Goal: Find specific page/section: Find specific page/section

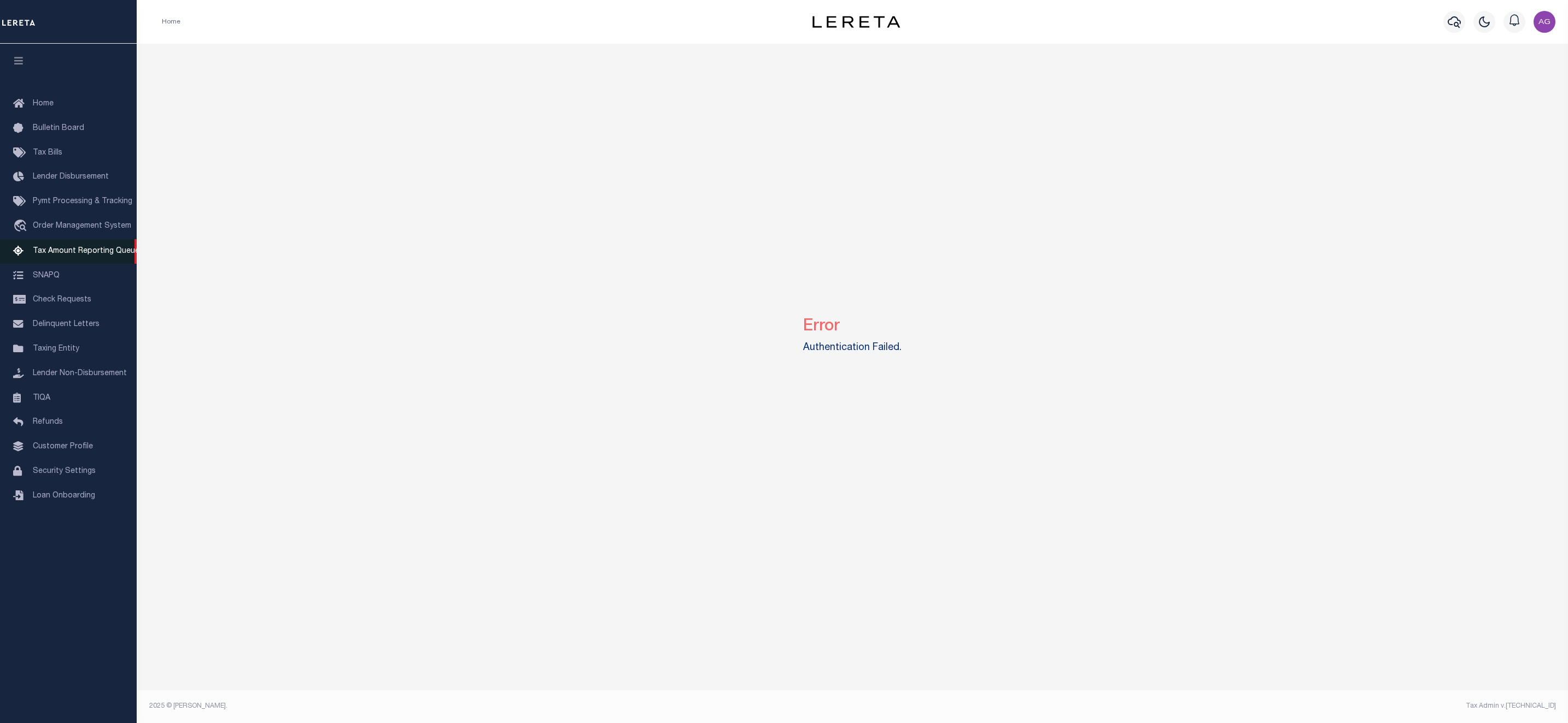
click at [84, 248] on link "Tax Amount Reporting Queue" at bounding box center [68, 251] width 137 height 25
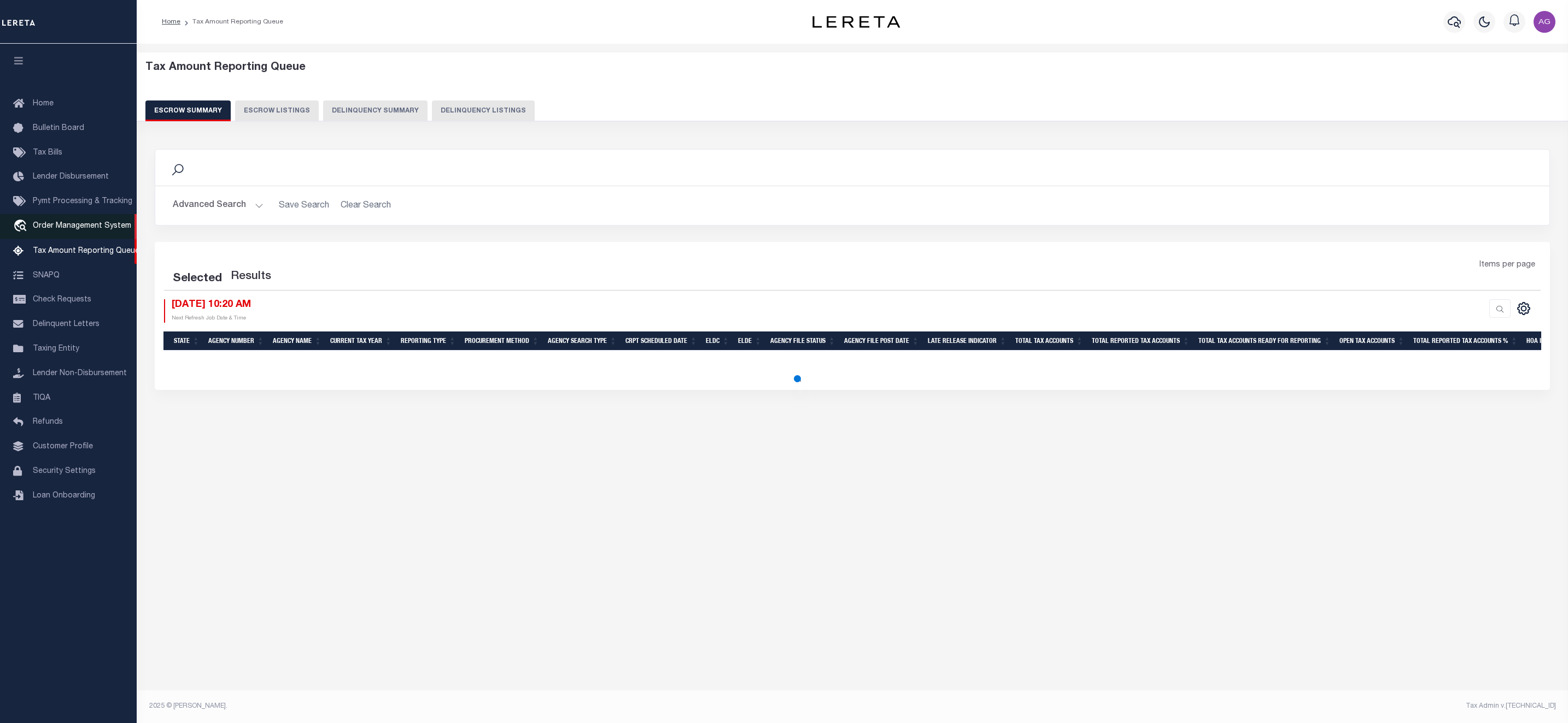
select select "100"
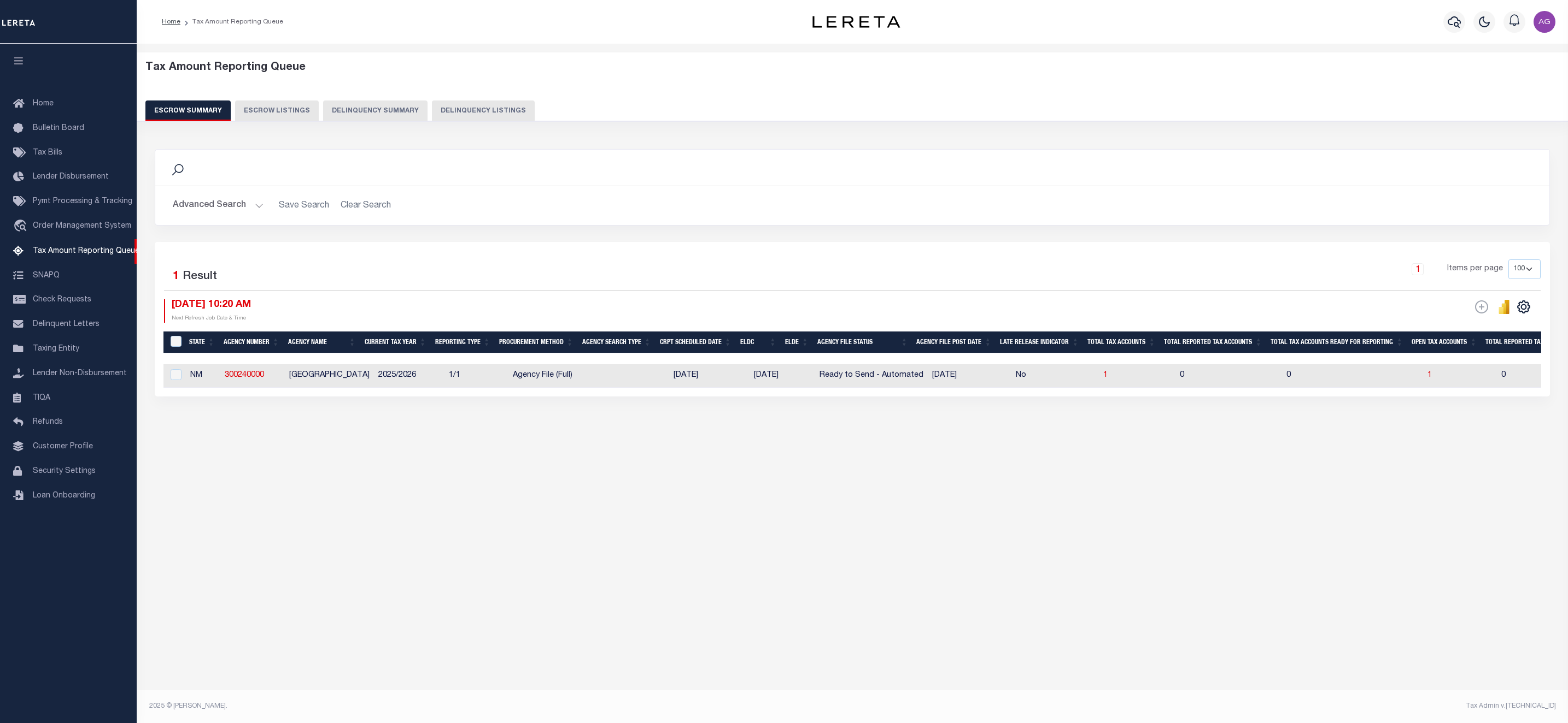
click at [375, 110] on button "Delinquency Summary" at bounding box center [375, 110] width 105 height 21
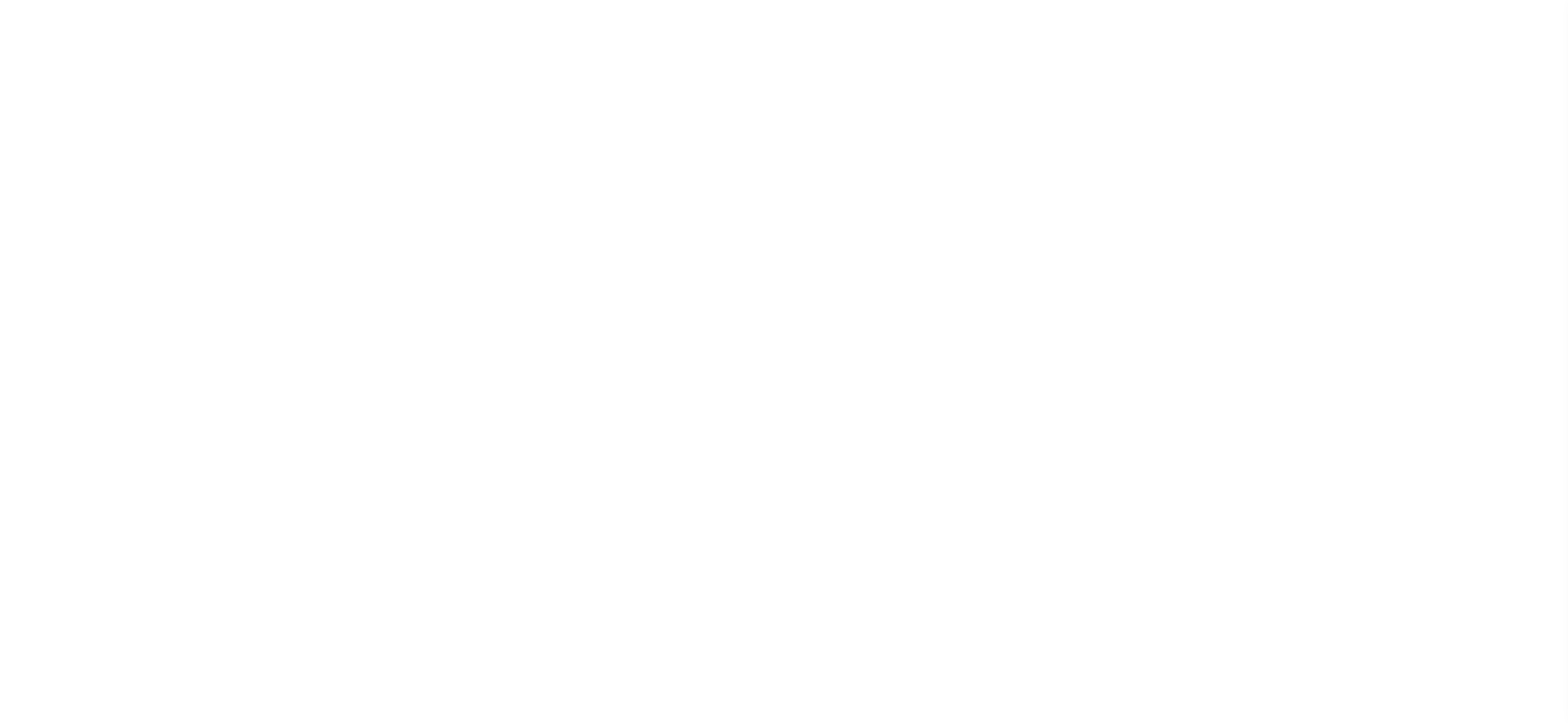
select select "200"
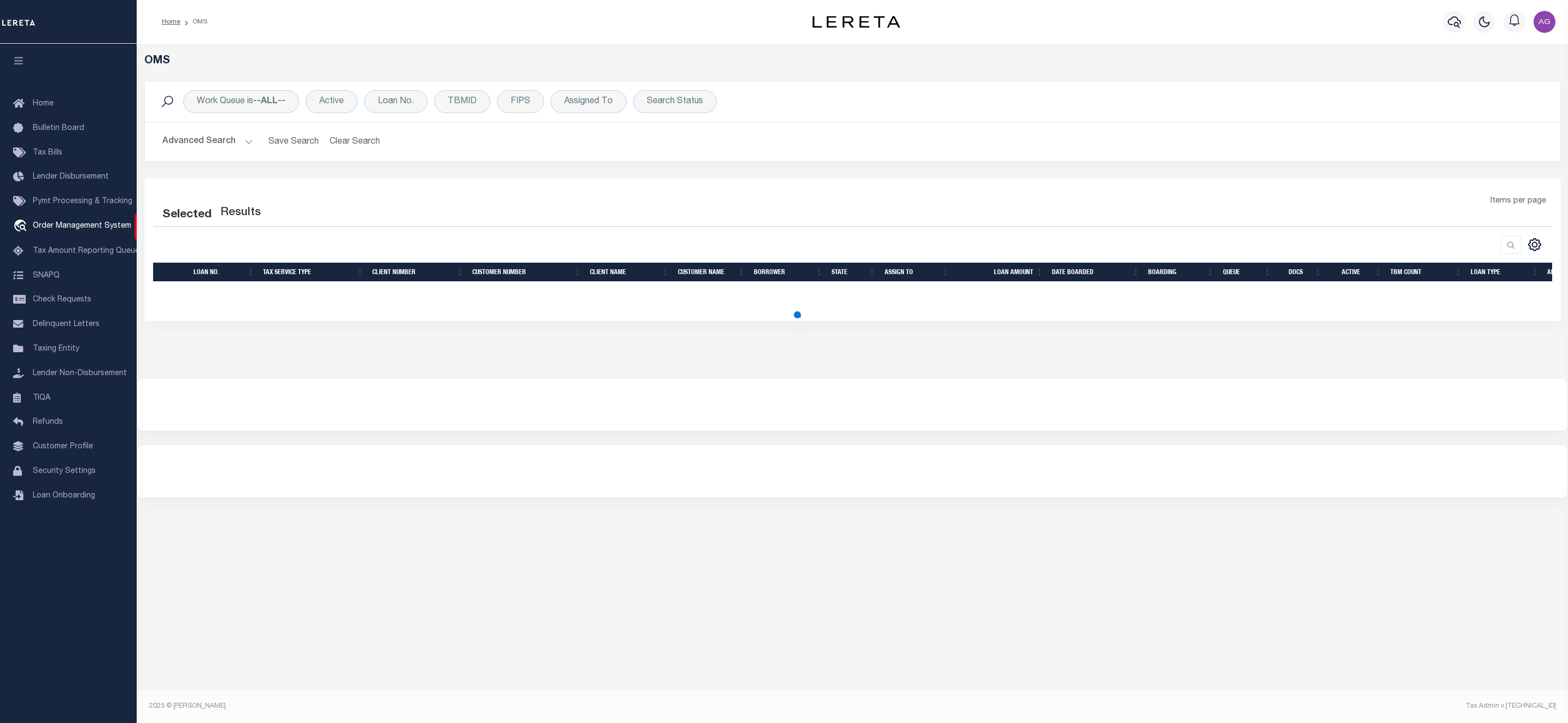
select select "200"
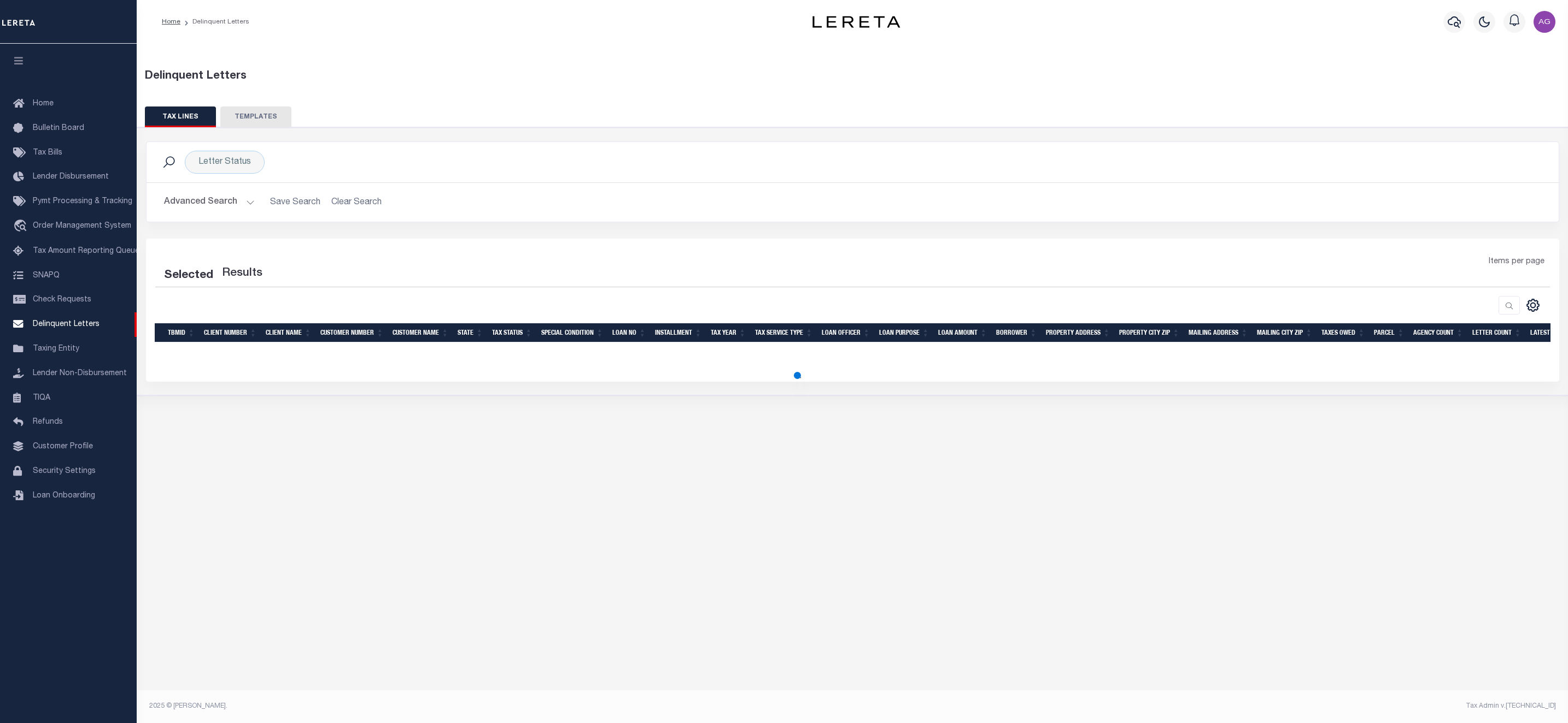
click at [211, 209] on button "Advanced Search" at bounding box center [210, 202] width 91 height 21
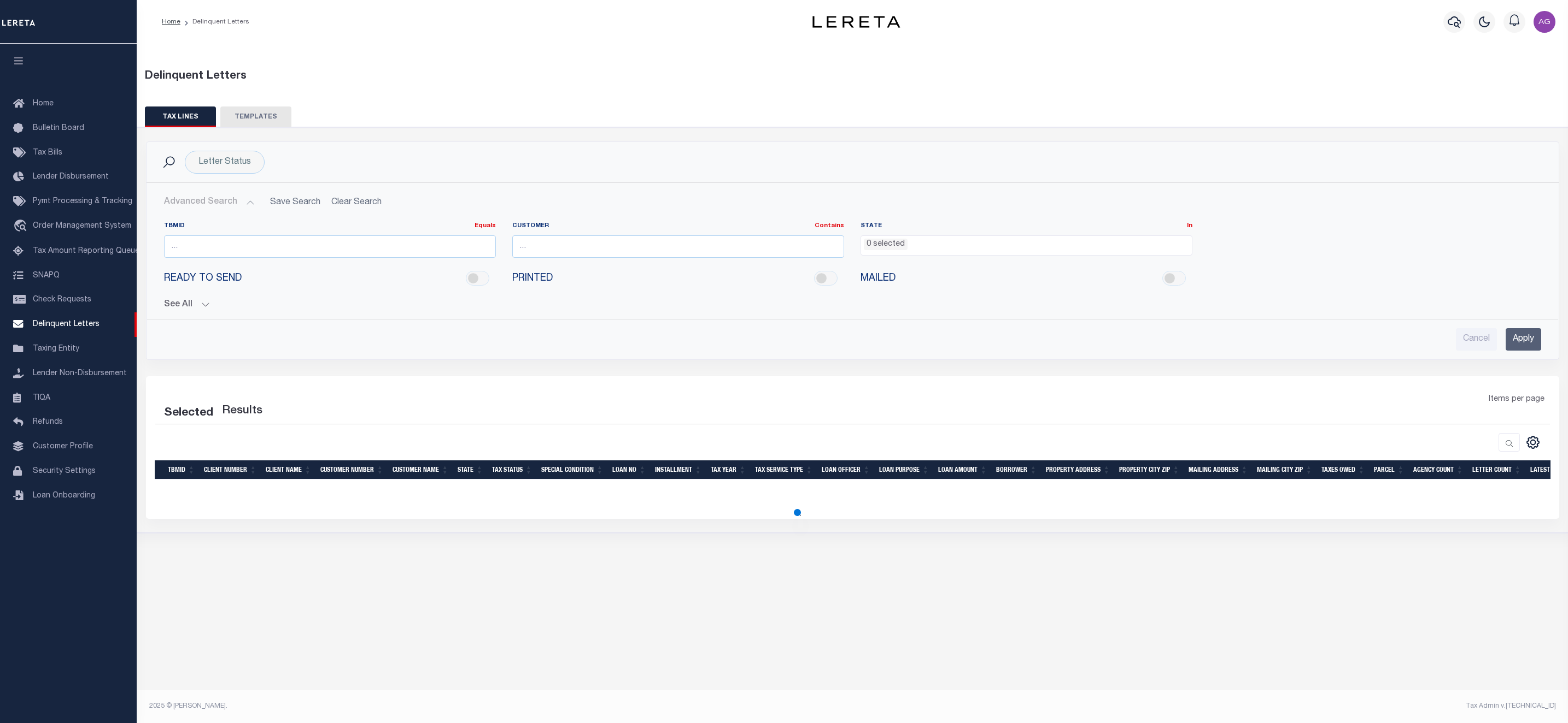
click at [184, 308] on button "See All" at bounding box center [852, 304] width 1377 height 10
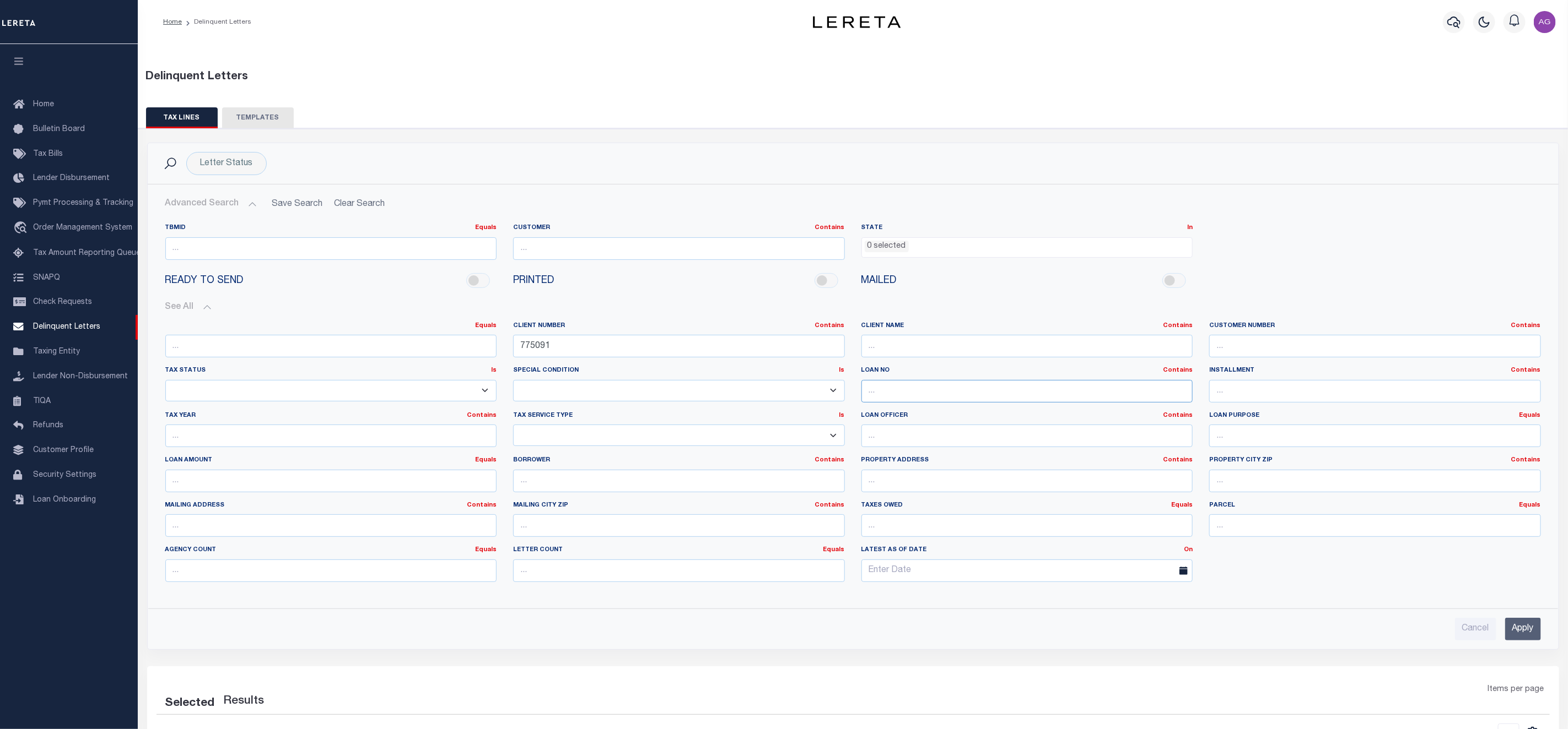
click at [921, 393] on input "text" at bounding box center [1027, 391] width 332 height 23
paste input "34800041"
type input "34800041"
drag, startPoint x: 566, startPoint y: 349, endPoint x: 374, endPoint y: 342, distance: 192.1
click at [397, 342] on div "Equals Equals Is Not Equal To Is Greater Than Is Less Than Client Number Contai…" at bounding box center [853, 455] width 1393 height 269
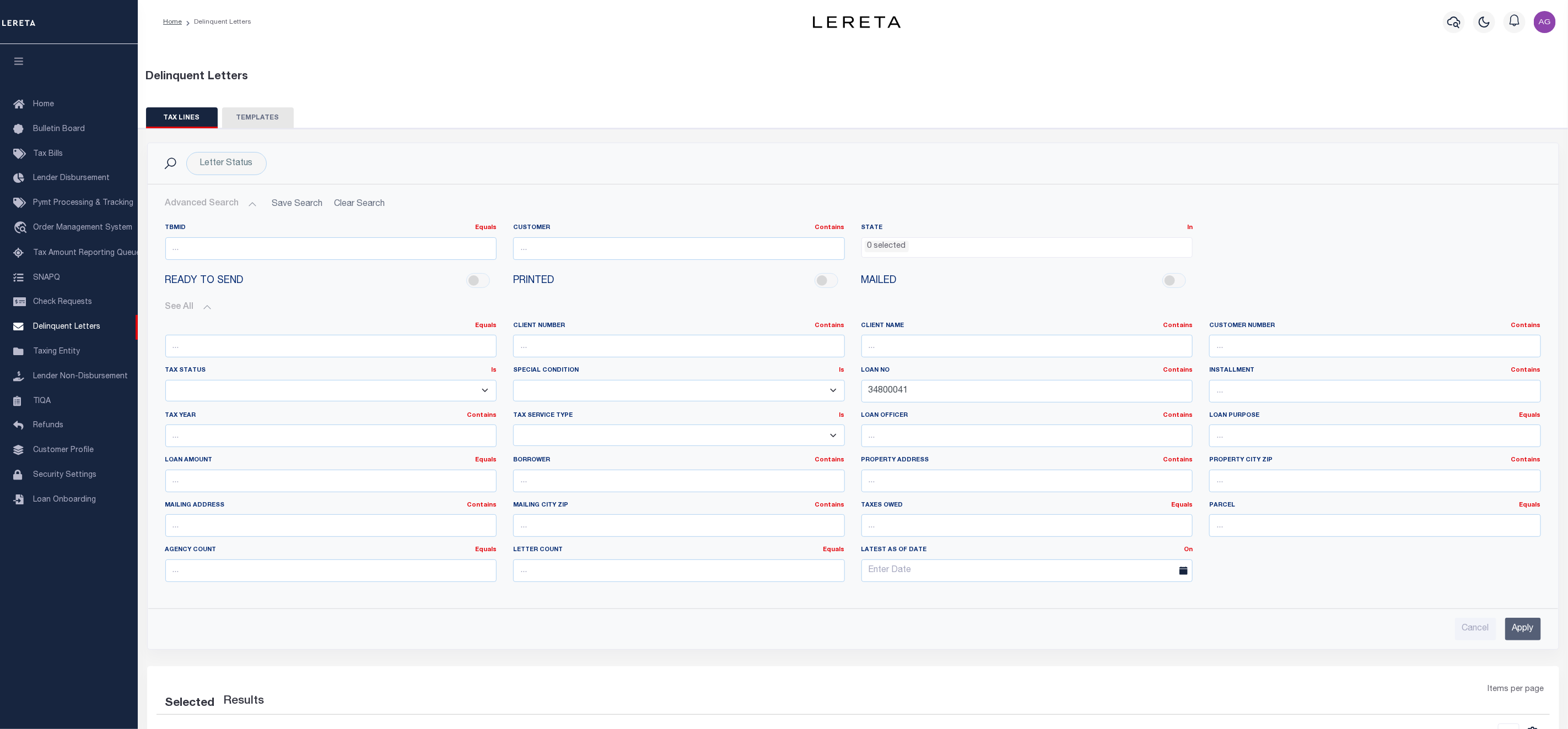
click at [1521, 633] on input "Apply" at bounding box center [1523, 629] width 36 height 23
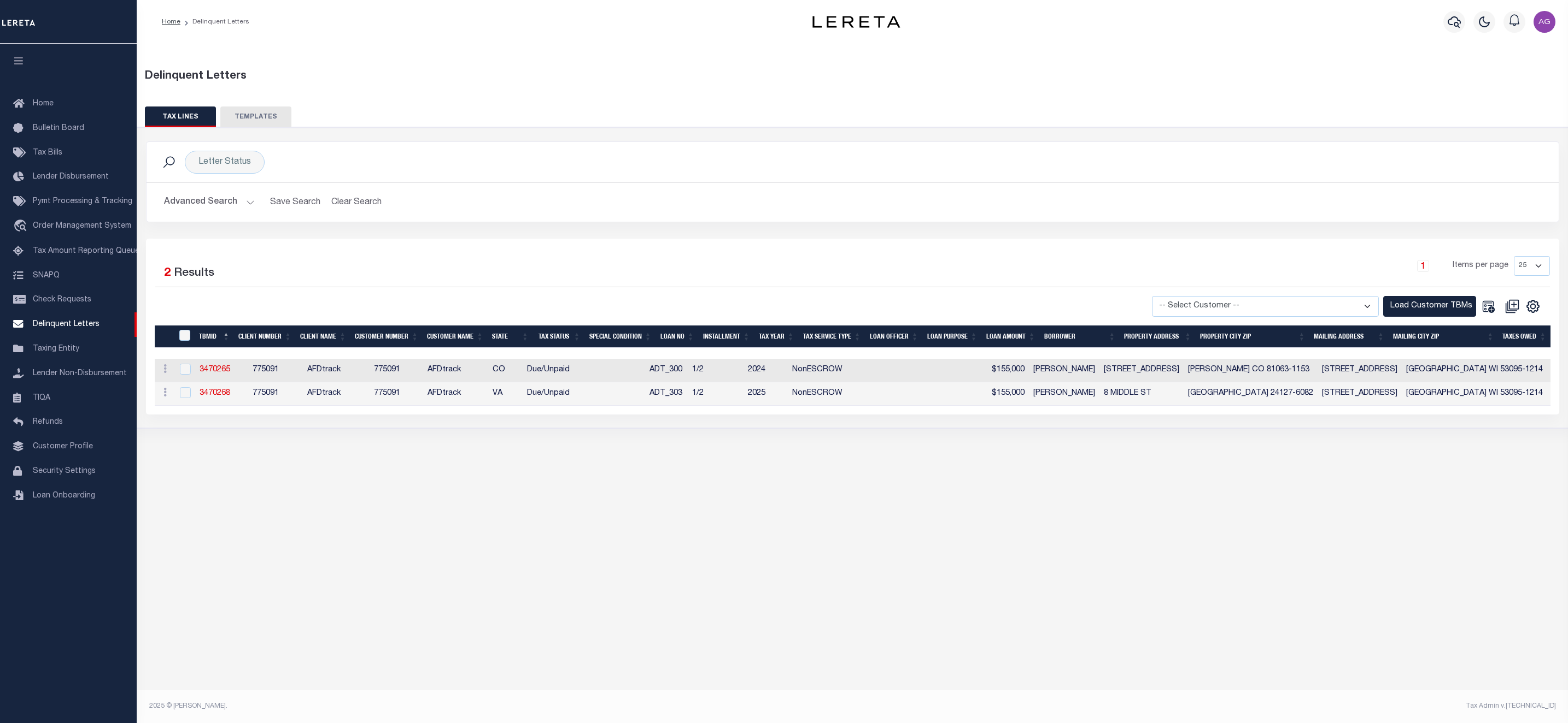
click at [220, 204] on button "Advanced Search" at bounding box center [210, 202] width 91 height 21
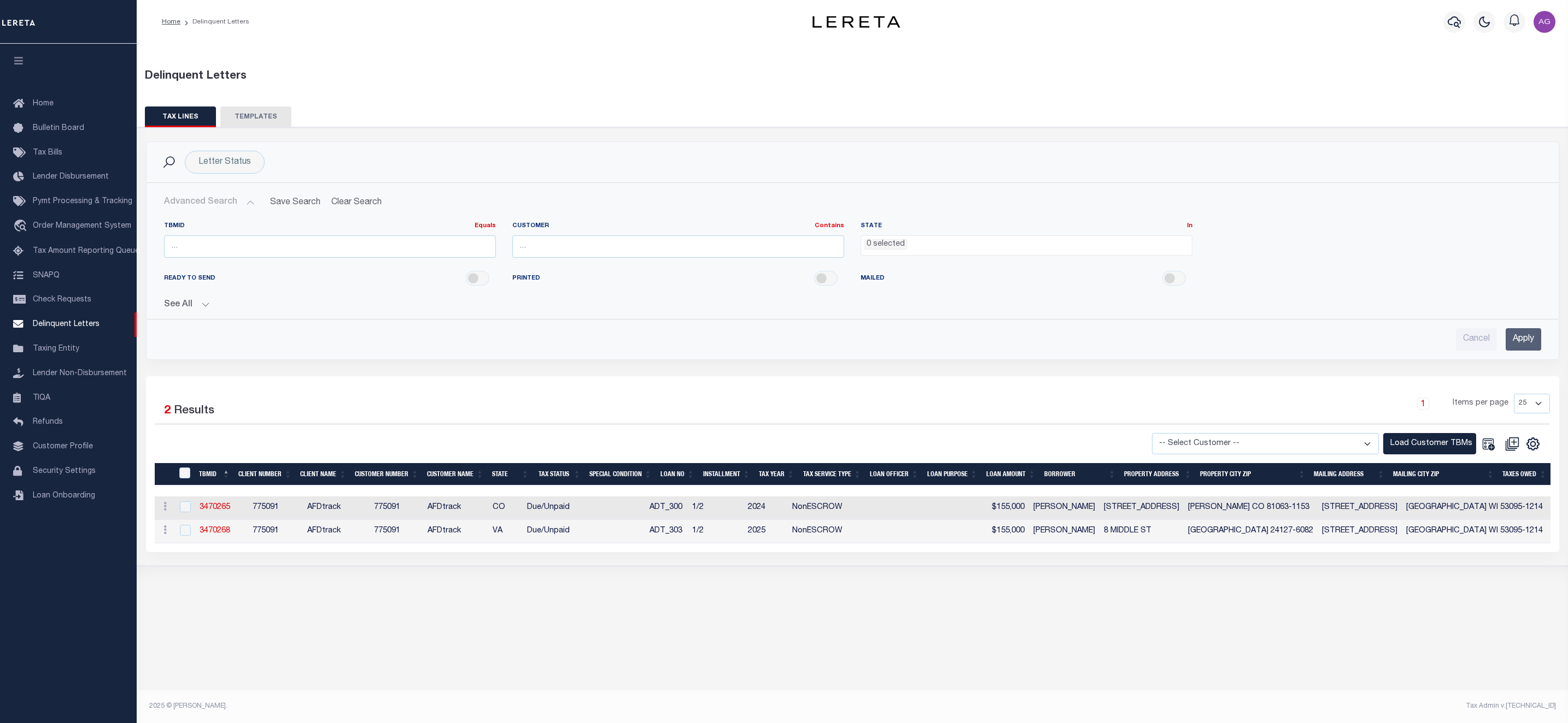
click at [192, 305] on button "See All" at bounding box center [852, 304] width 1377 height 10
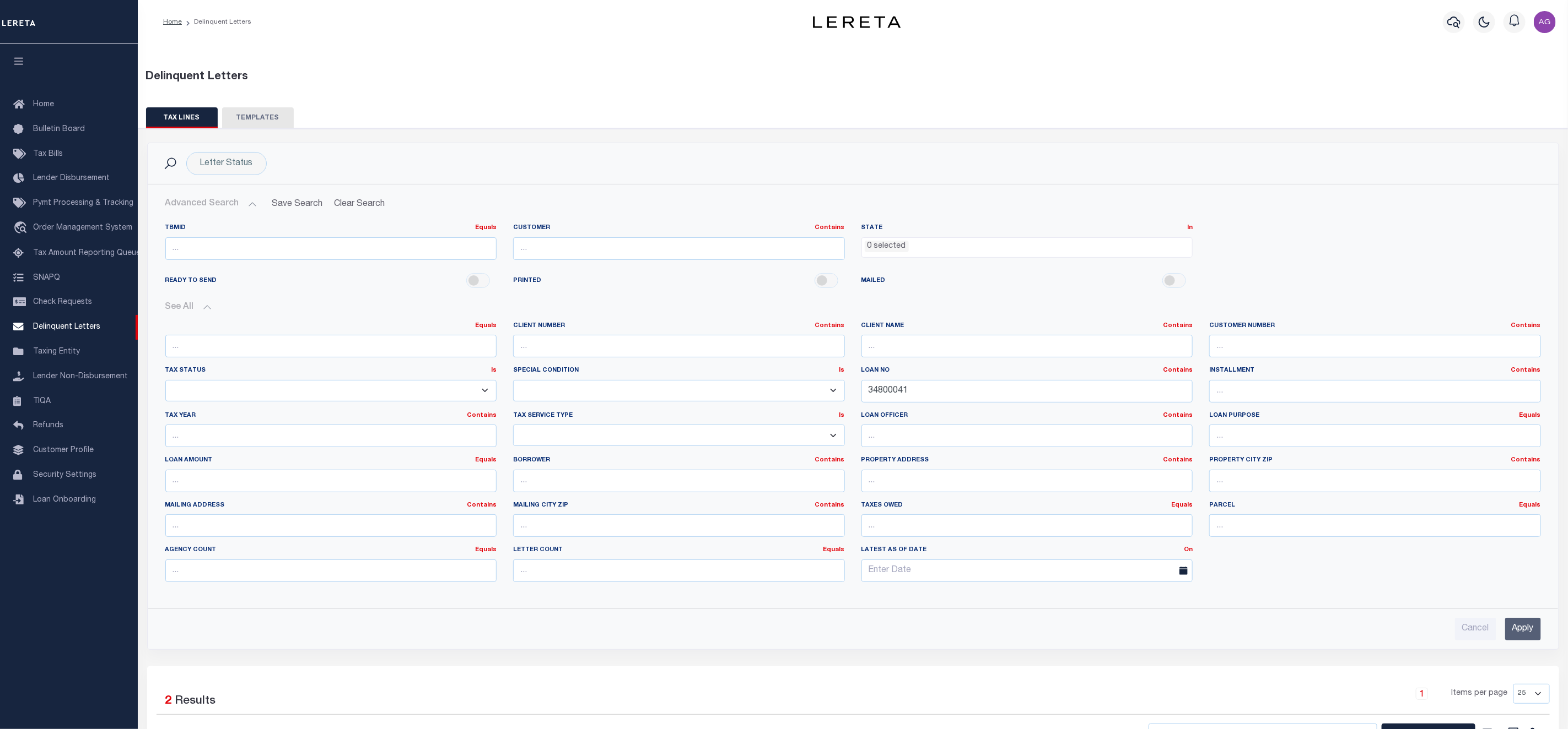
click at [1531, 633] on input "Apply" at bounding box center [1523, 629] width 36 height 23
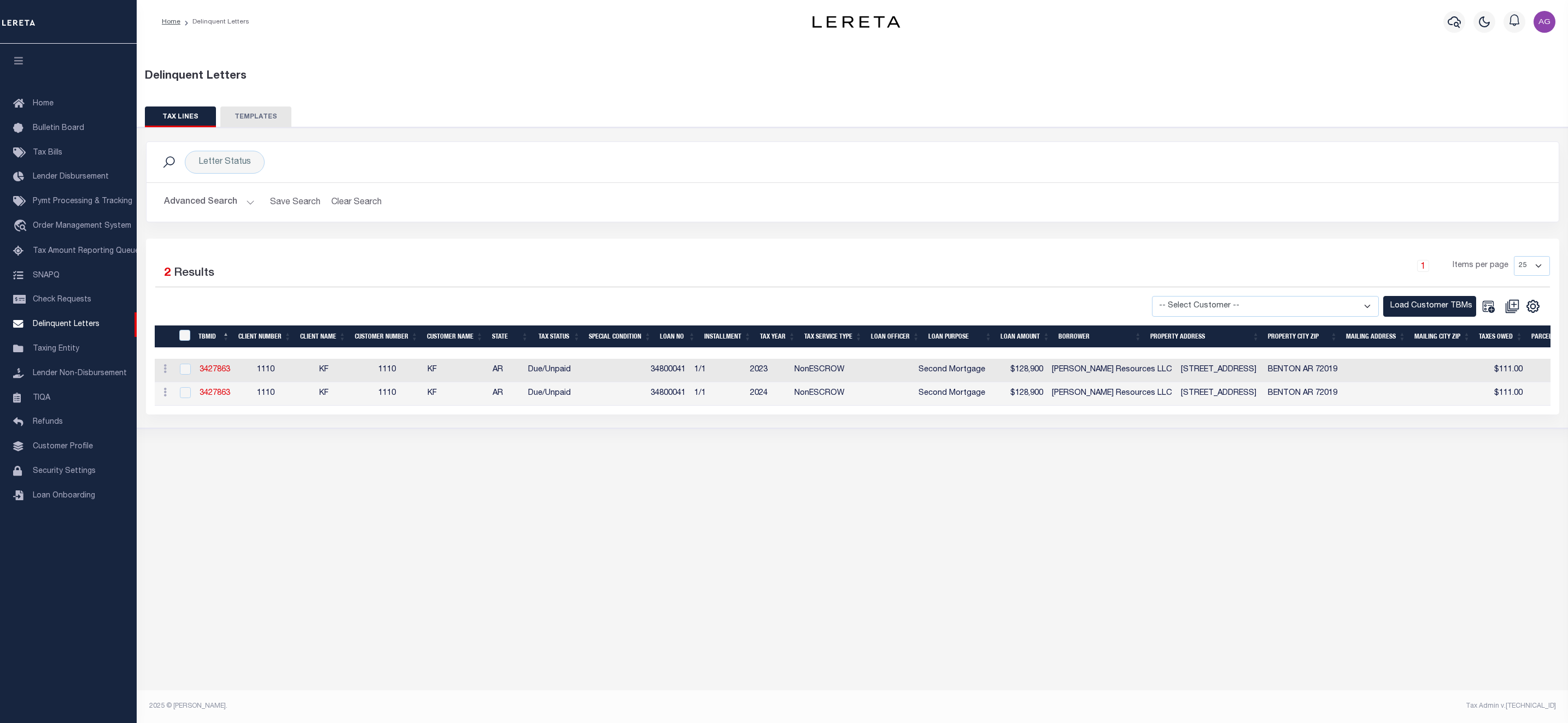
click at [195, 207] on button "Advanced Search" at bounding box center [210, 202] width 91 height 21
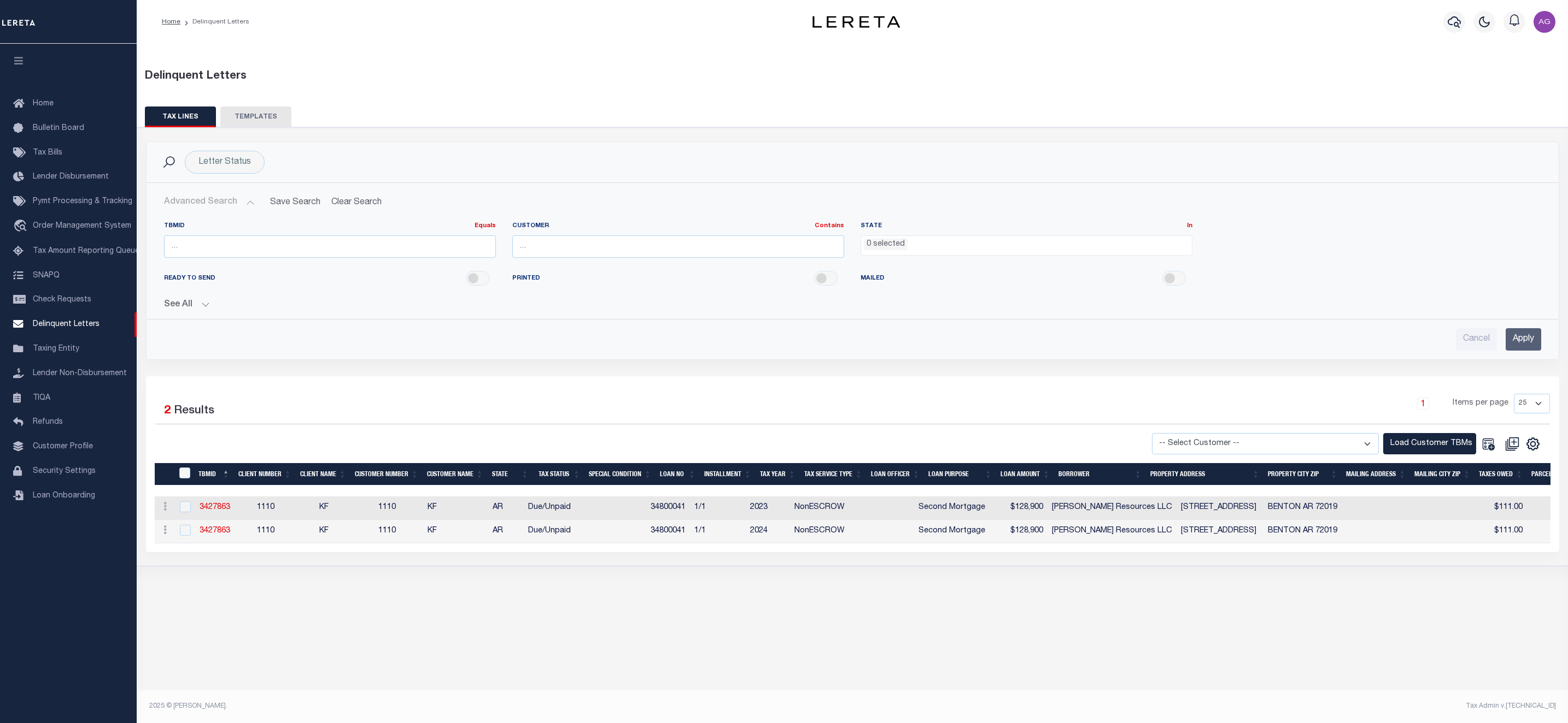
click at [199, 299] on div "See All Equals Equals Is Not Equal To Is Greater Than" at bounding box center [852, 300] width 1377 height 19
click at [198, 305] on button "See All" at bounding box center [852, 304] width 1377 height 10
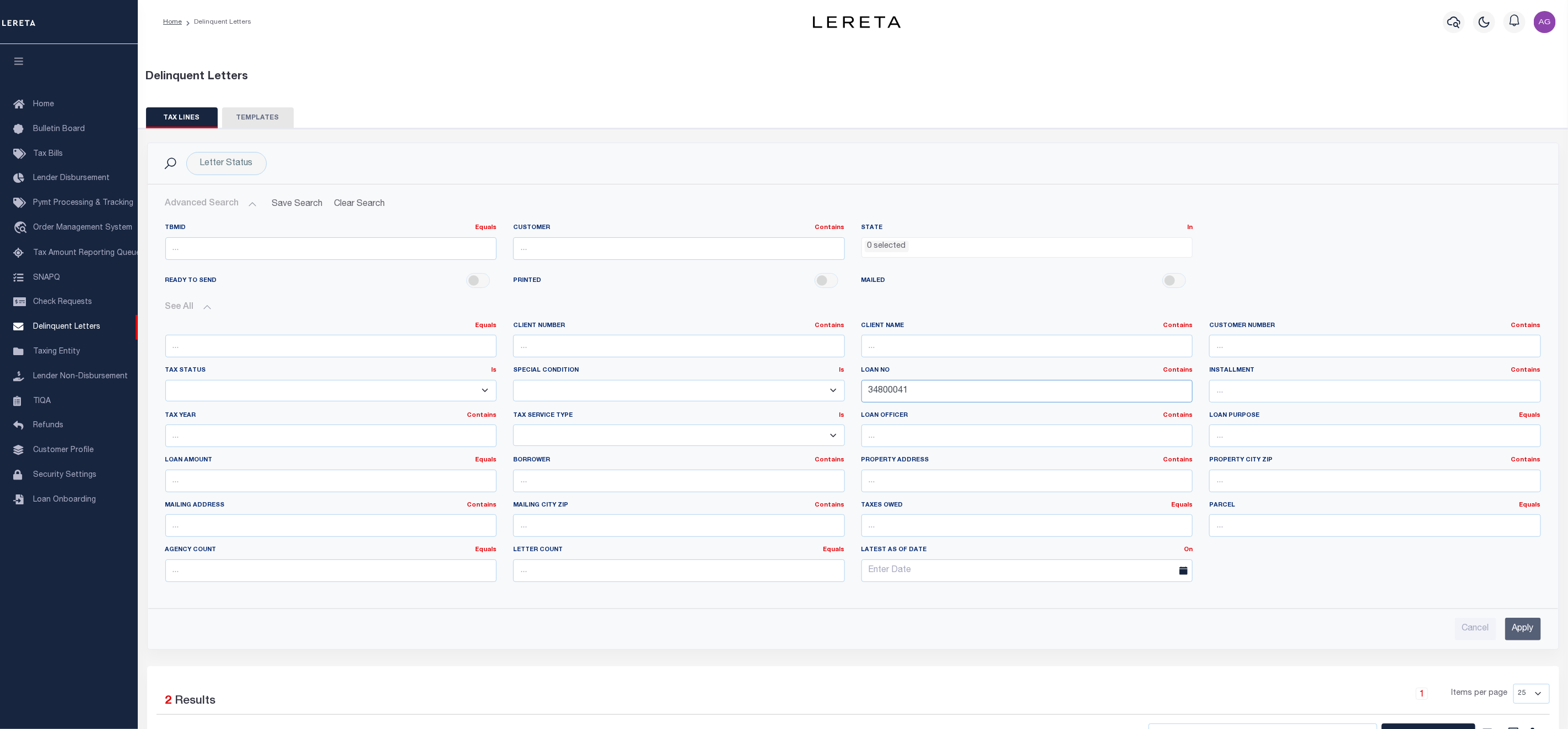
click at [921, 396] on input "34800041" at bounding box center [1027, 391] width 332 height 23
click at [1530, 633] on input "Apply" at bounding box center [1523, 629] width 36 height 23
